Goal: Task Accomplishment & Management: Manage account settings

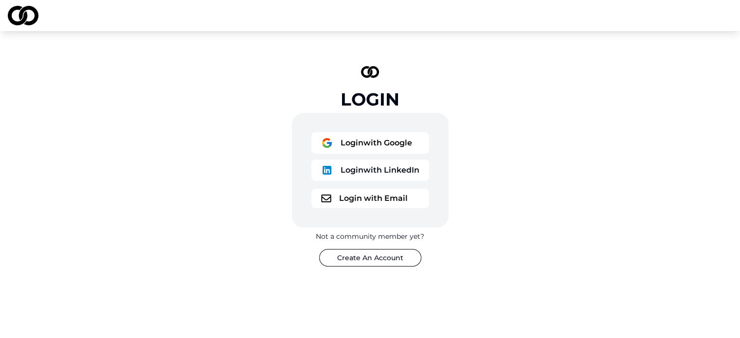
click at [383, 144] on button "Login with Google" at bounding box center [370, 142] width 118 height 21
click at [406, 136] on button "Login with Google" at bounding box center [370, 142] width 118 height 21
click at [401, 142] on button "Login with Google" at bounding box center [370, 142] width 118 height 21
